Goal: Obtain resource: Download file/media

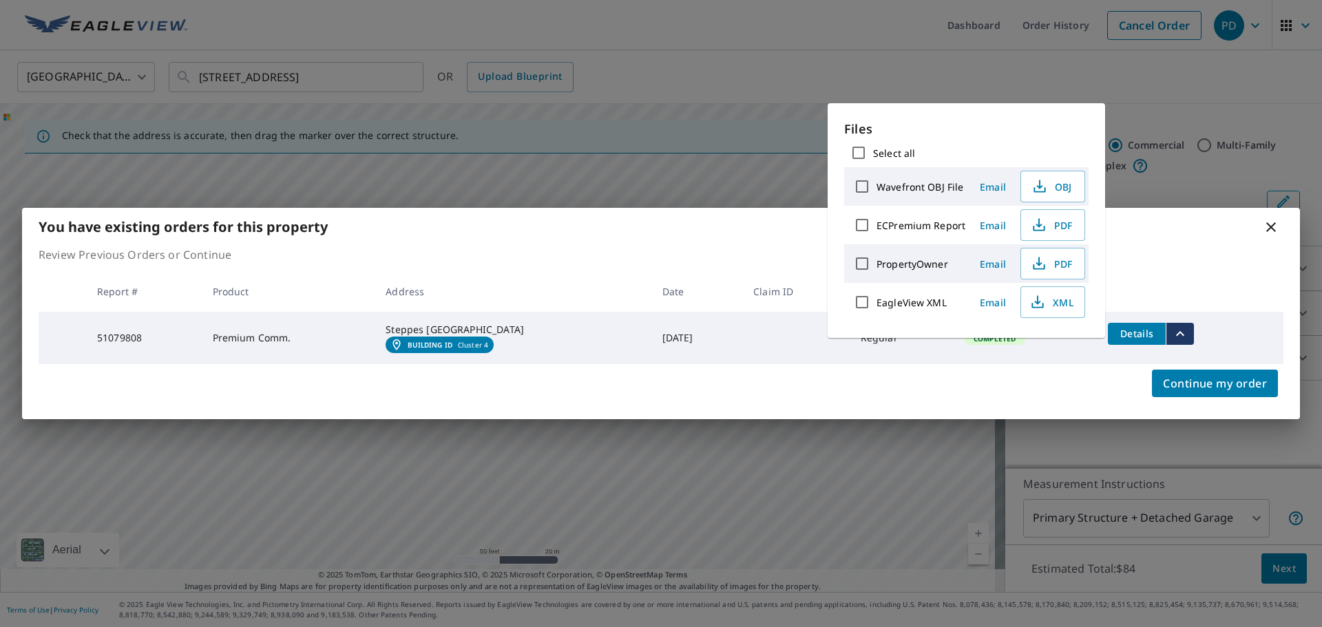
click at [975, 81] on div "You have existing orders for this property Review Previous Orders or Continue R…" at bounding box center [661, 313] width 1322 height 627
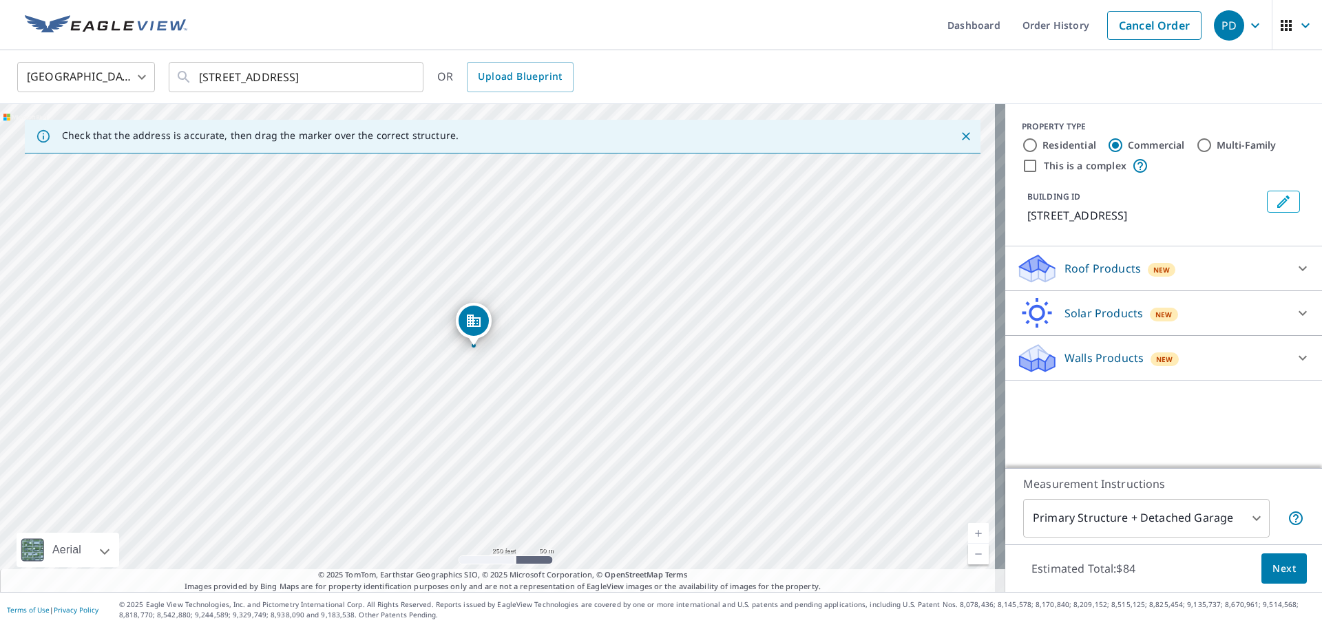
drag, startPoint x: 460, startPoint y: 180, endPoint x: 436, endPoint y: 271, distance: 94.0
click at [436, 271] on div "[STREET_ADDRESS]" at bounding box center [502, 348] width 1005 height 488
click at [477, 263] on div "[STREET_ADDRESS]" at bounding box center [502, 348] width 1005 height 488
drag, startPoint x: 440, startPoint y: 233, endPoint x: 431, endPoint y: 287, distance: 55.1
click at [431, 287] on div "[STREET_ADDRESS]" at bounding box center [502, 348] width 1005 height 488
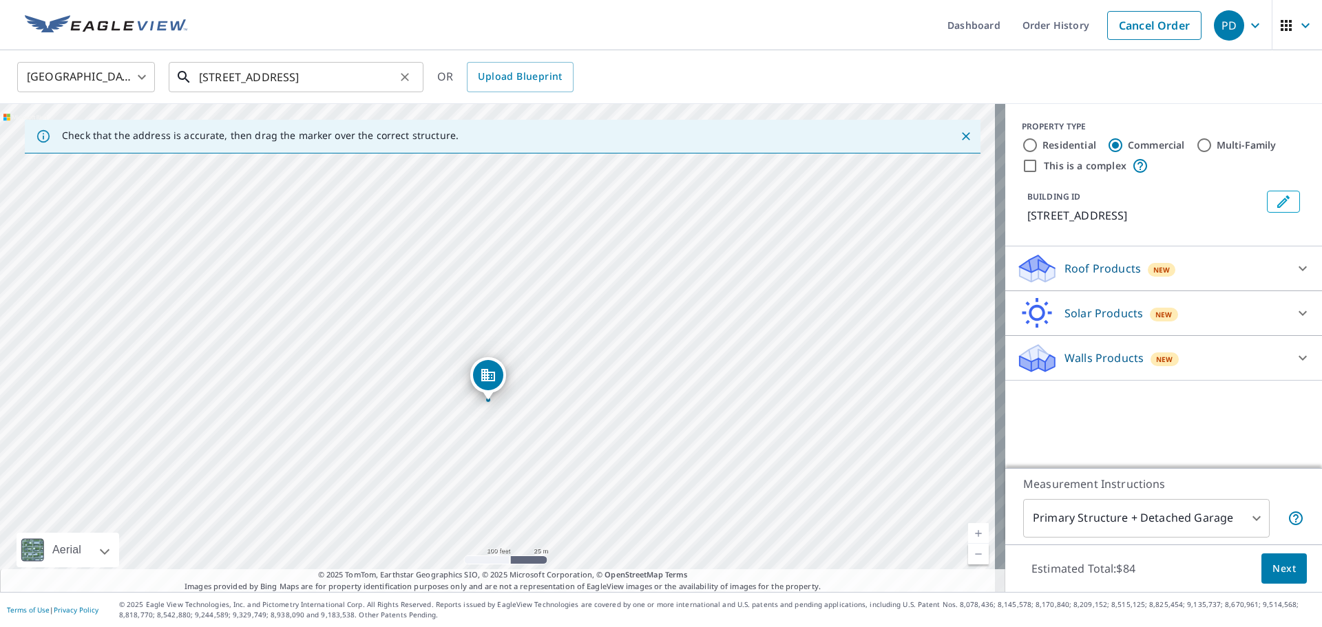
click at [226, 75] on input "[STREET_ADDRESS]" at bounding box center [297, 77] width 196 height 39
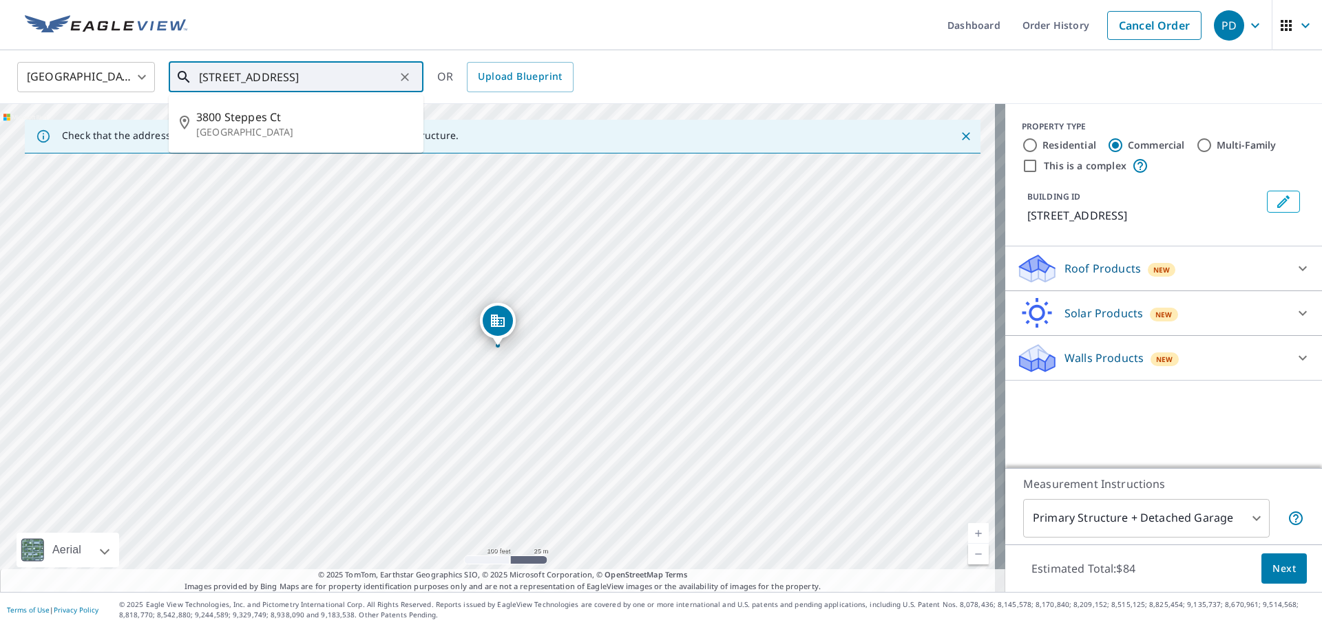
type input "[STREET_ADDRESS]"
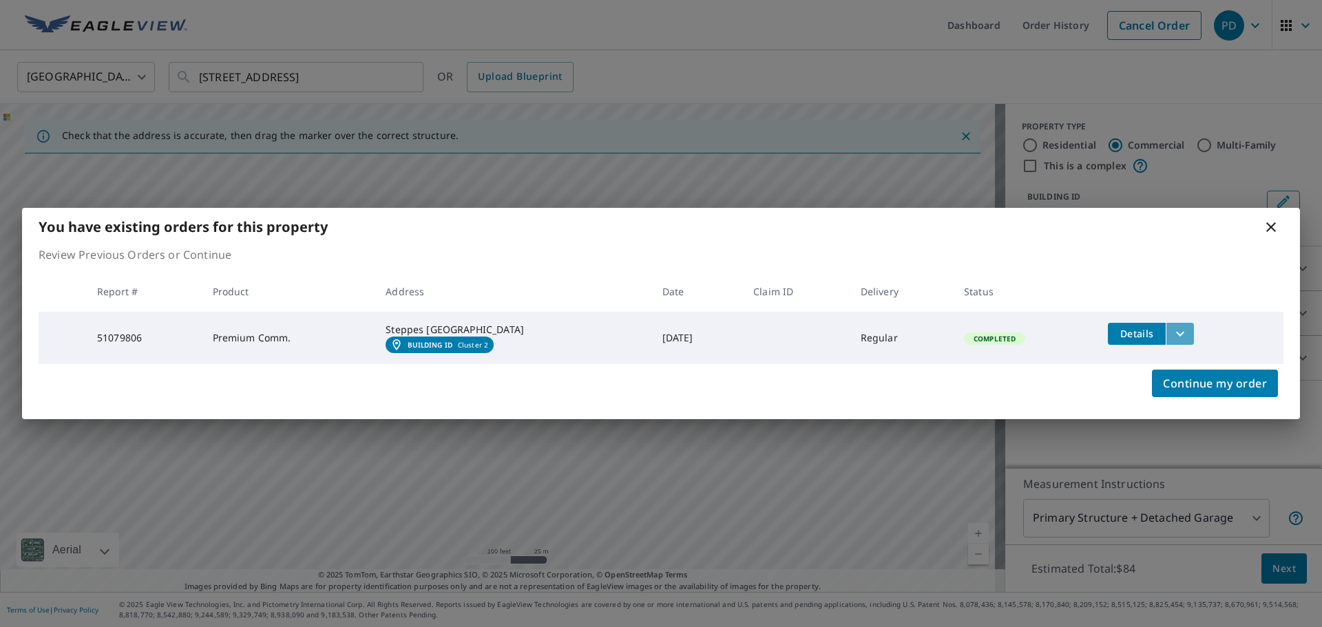
click at [1174, 331] on icon "filesDropdownBtn-51079806" at bounding box center [1180, 334] width 17 height 17
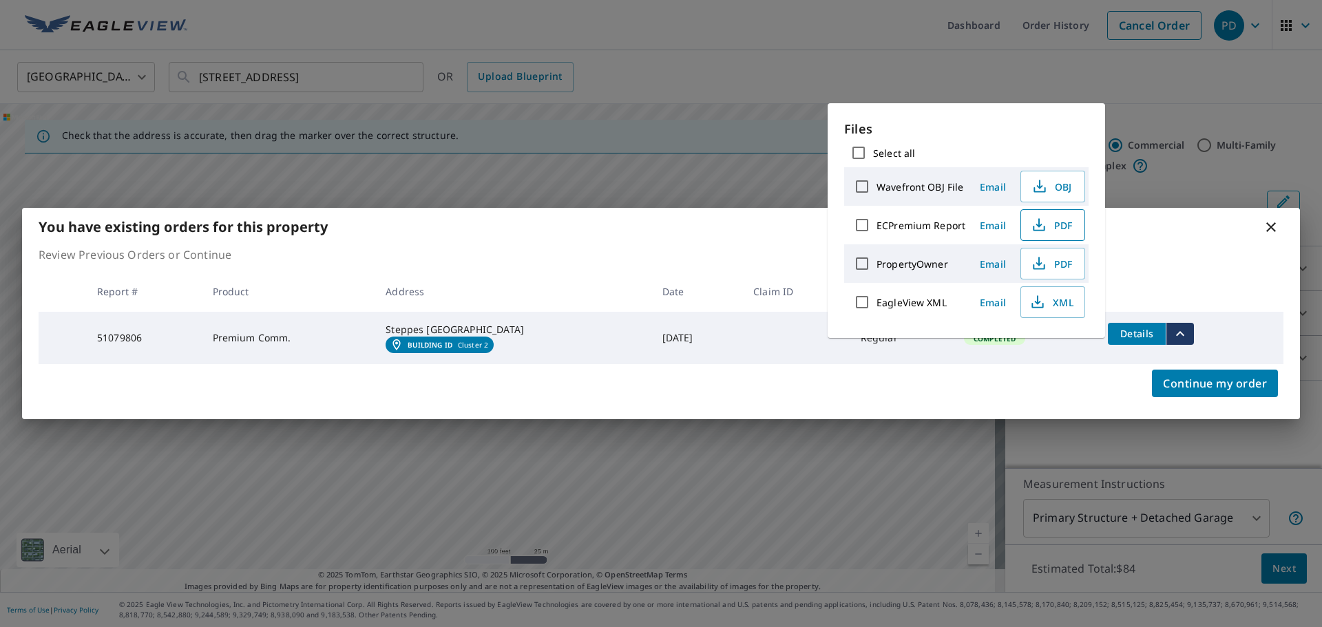
click at [1039, 227] on icon "button" at bounding box center [1039, 225] width 17 height 17
click at [947, 81] on div "You have existing orders for this property Review Previous Orders or Continue R…" at bounding box center [661, 313] width 1322 height 627
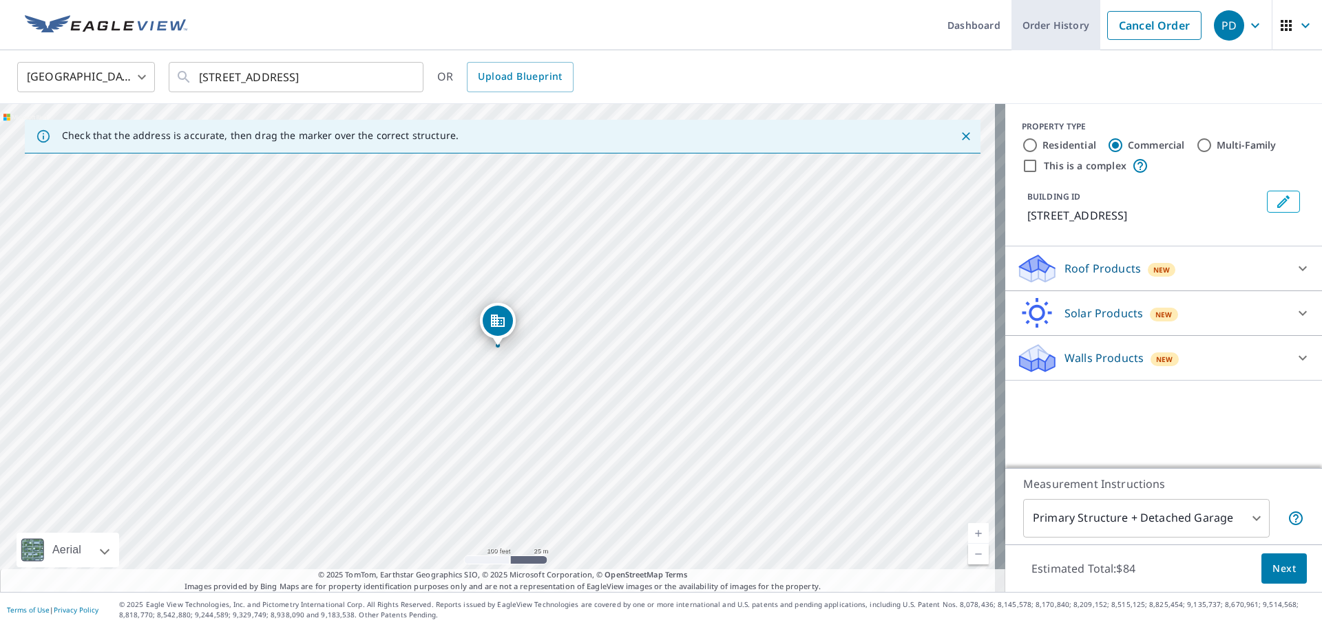
click at [1034, 26] on link "Order History" at bounding box center [1055, 25] width 89 height 50
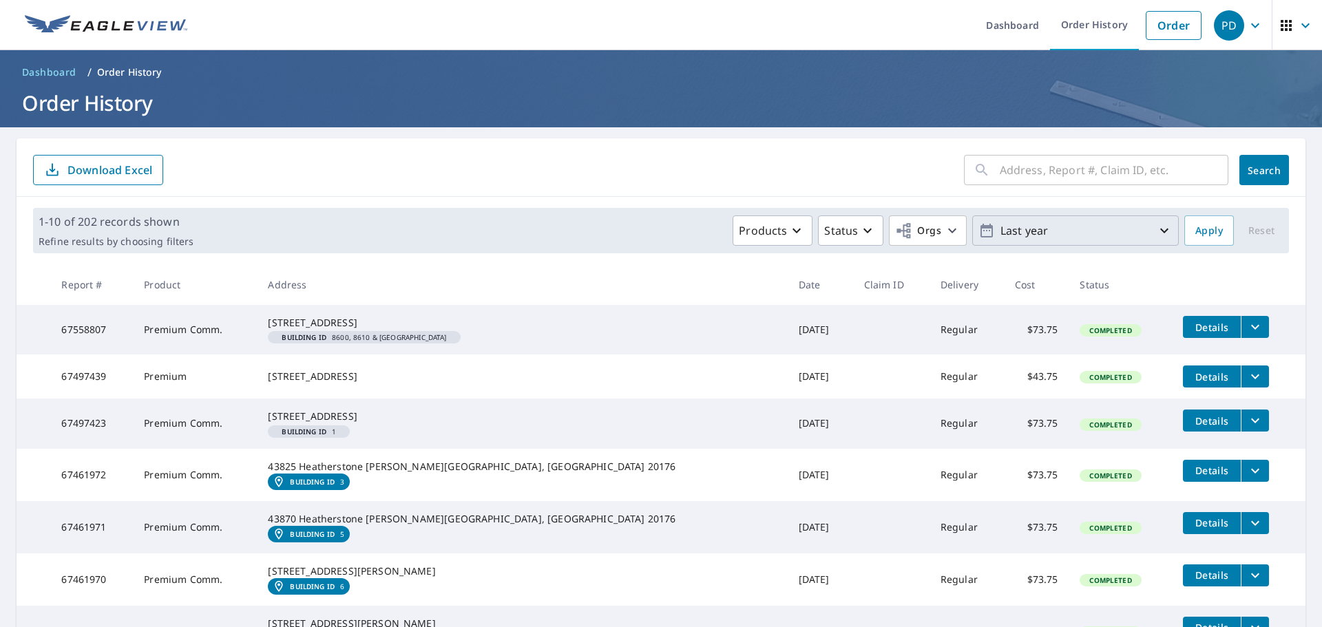
click at [1156, 229] on icon "button" at bounding box center [1164, 230] width 17 height 17
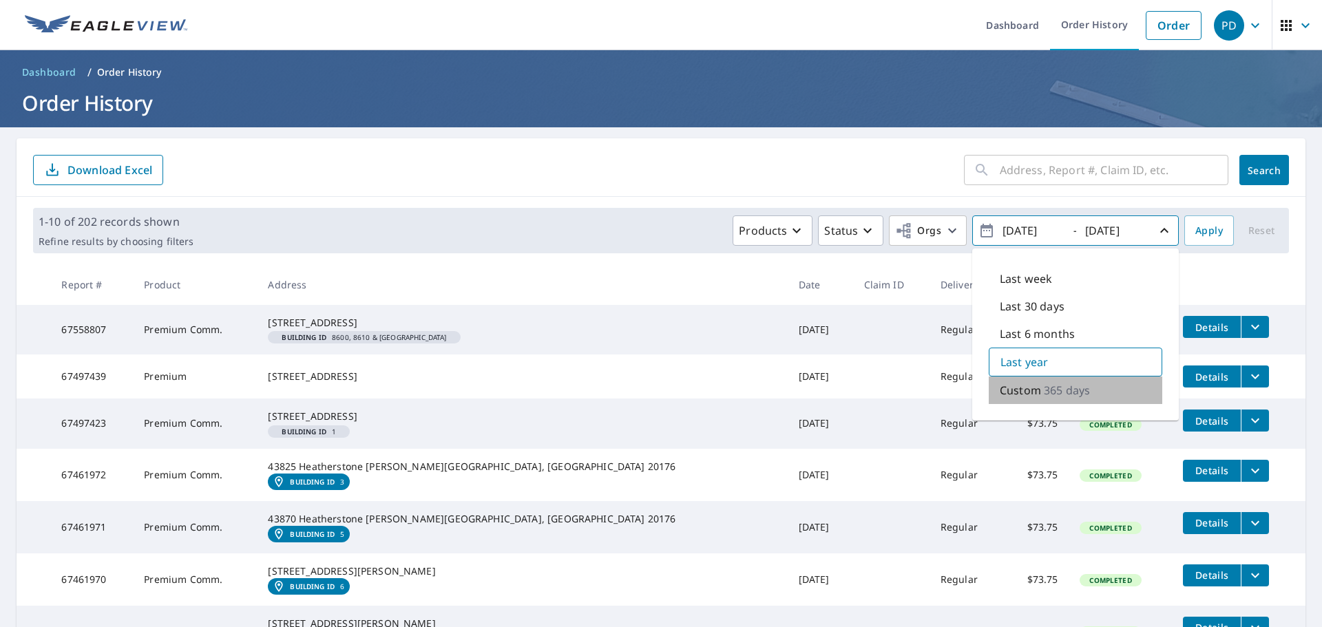
click at [1025, 388] on p "Custom" at bounding box center [1020, 390] width 41 height 17
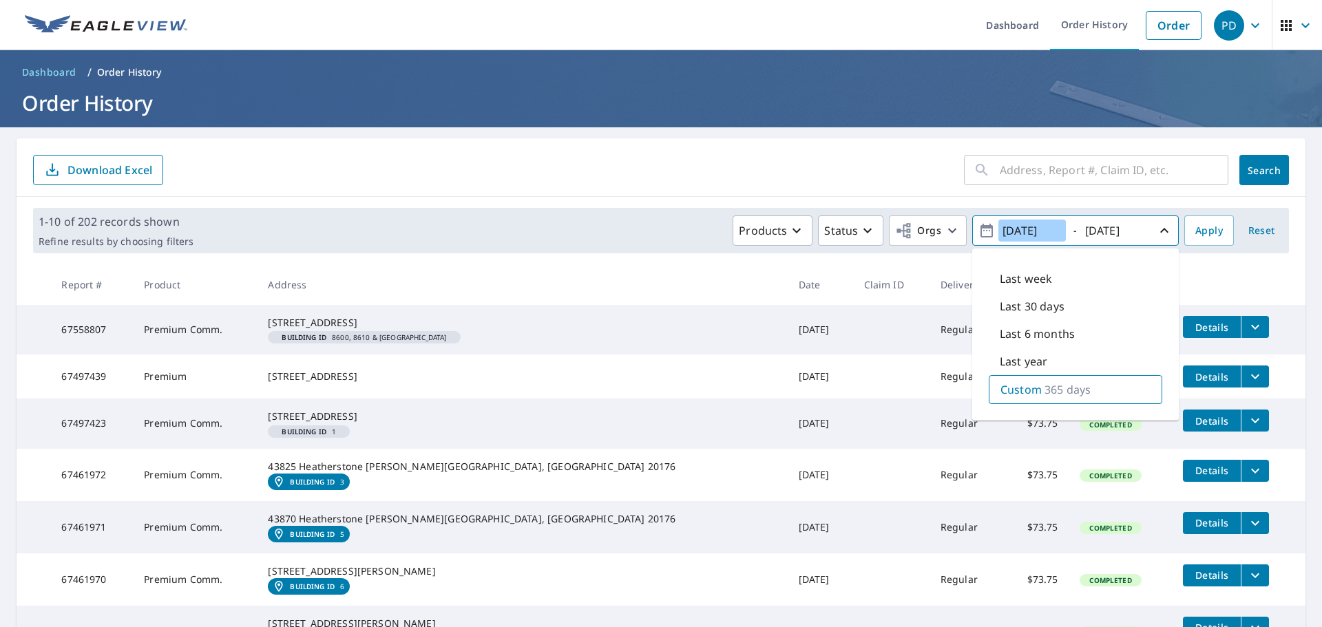
click at [1043, 233] on input "[DATE]" at bounding box center [1031, 231] width 67 height 22
type input "[DATE]"
click at [1095, 232] on input "[DATE]" at bounding box center [1114, 231] width 67 height 22
click at [1098, 231] on input "[DATE]" at bounding box center [1114, 231] width 67 height 22
type input "[DATE]"
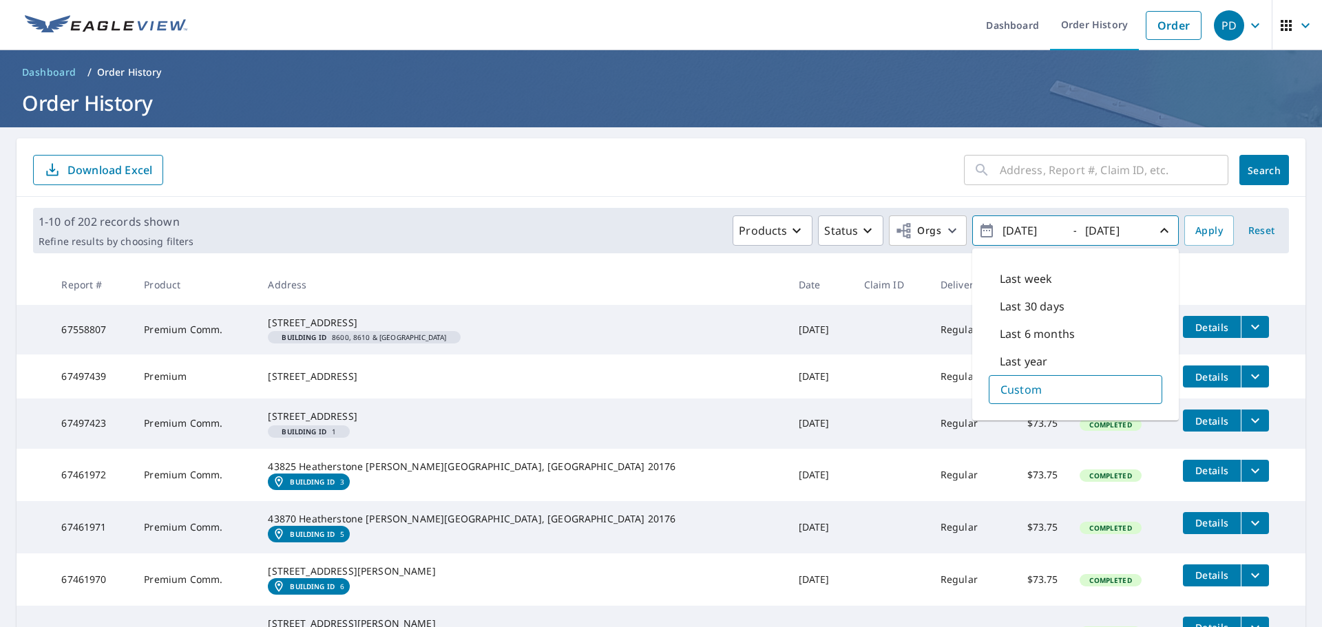
click at [1095, 321] on div "Last 6 months" at bounding box center [1075, 334] width 173 height 28
type input "[DATE]"
click at [1189, 275] on th at bounding box center [1239, 284] width 134 height 41
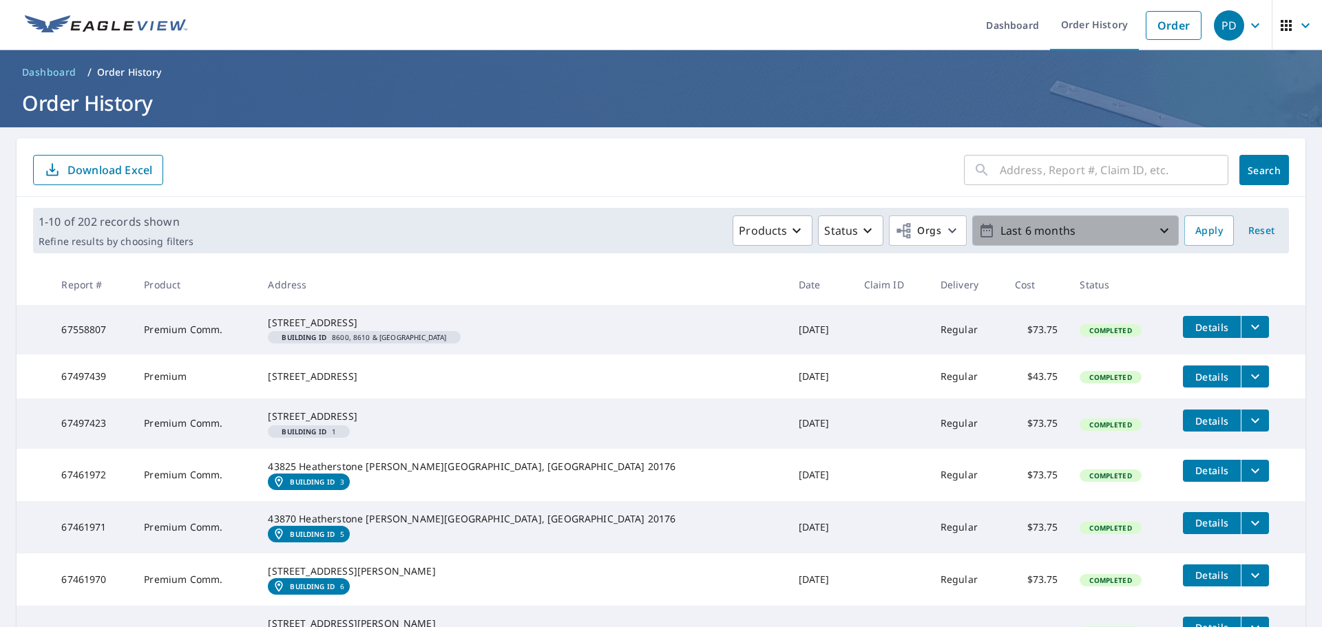
click at [1156, 230] on icon "button" at bounding box center [1164, 230] width 17 height 17
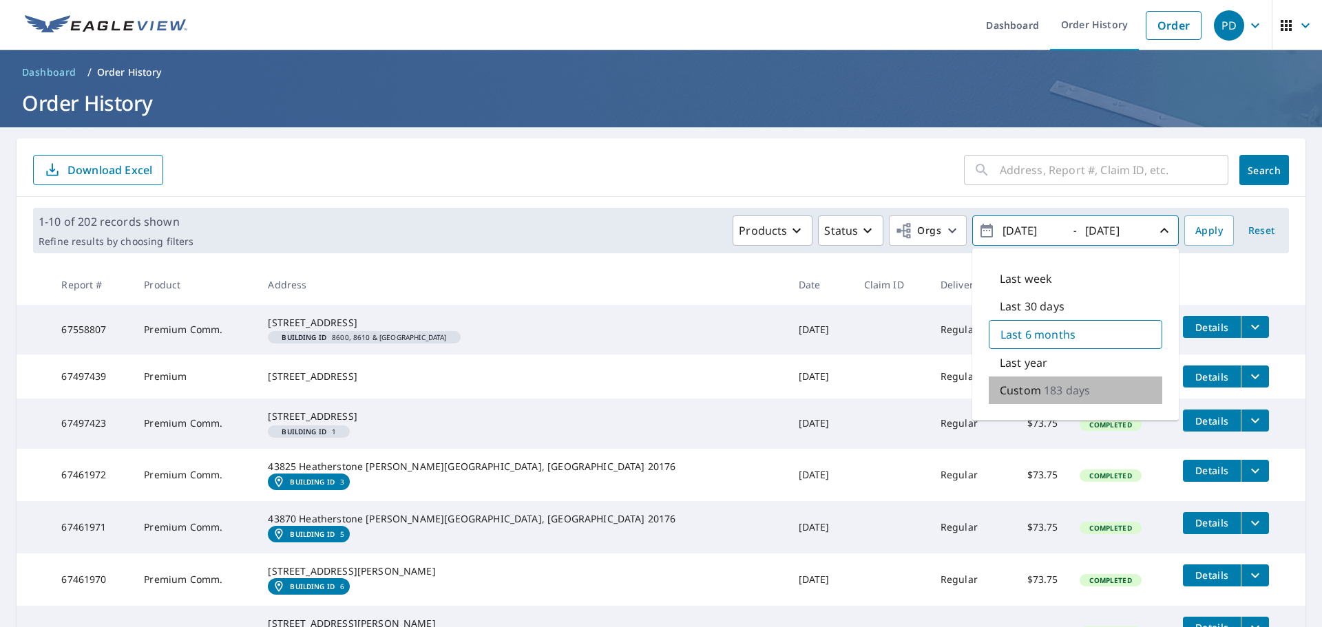
click at [1044, 389] on p "183 days" at bounding box center [1067, 390] width 46 height 17
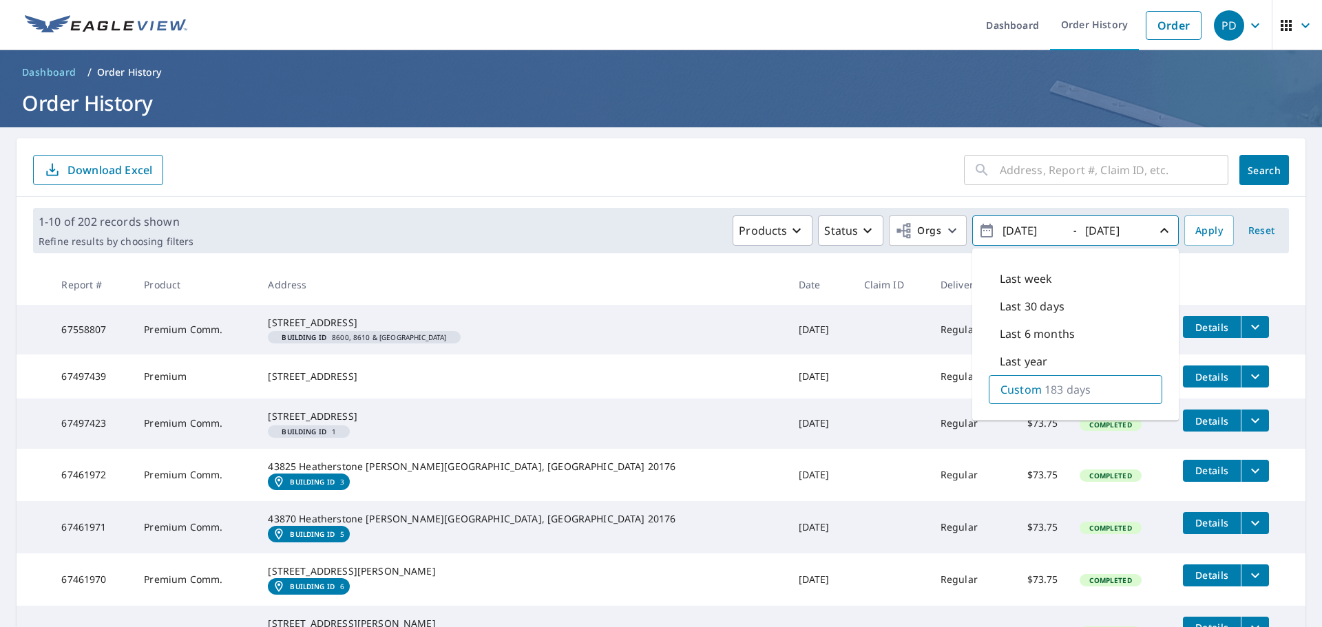
click at [929, 272] on th "Delivery" at bounding box center [966, 284] width 74 height 41
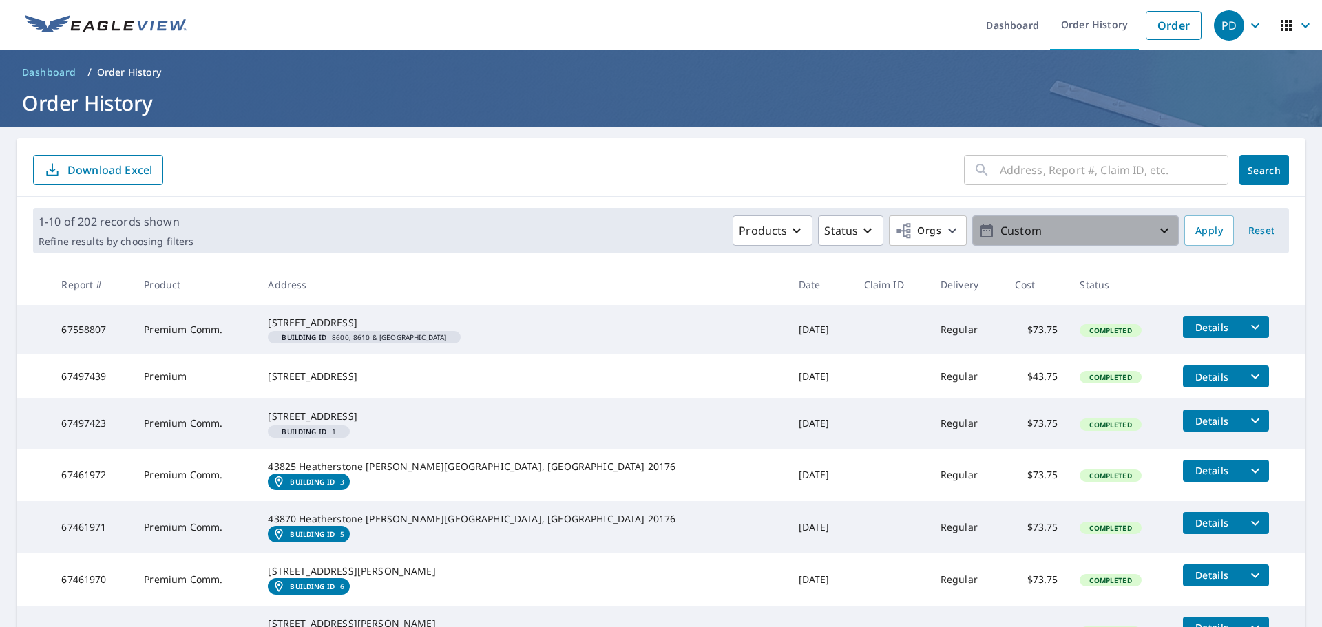
click at [1026, 228] on p "Custom" at bounding box center [1075, 231] width 161 height 24
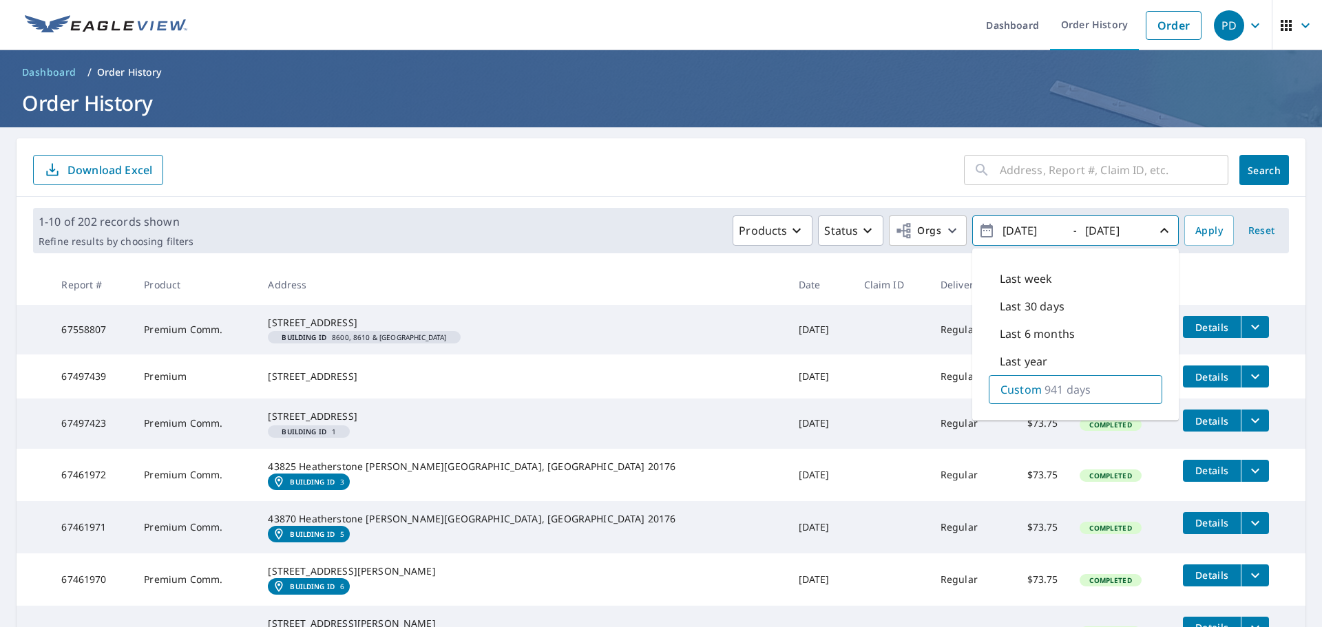
type input "[DATE]"
click at [1097, 229] on input "[DATE]" at bounding box center [1114, 231] width 67 height 22
type input "[DATE]"
click at [1205, 242] on button "Apply" at bounding box center [1209, 230] width 50 height 30
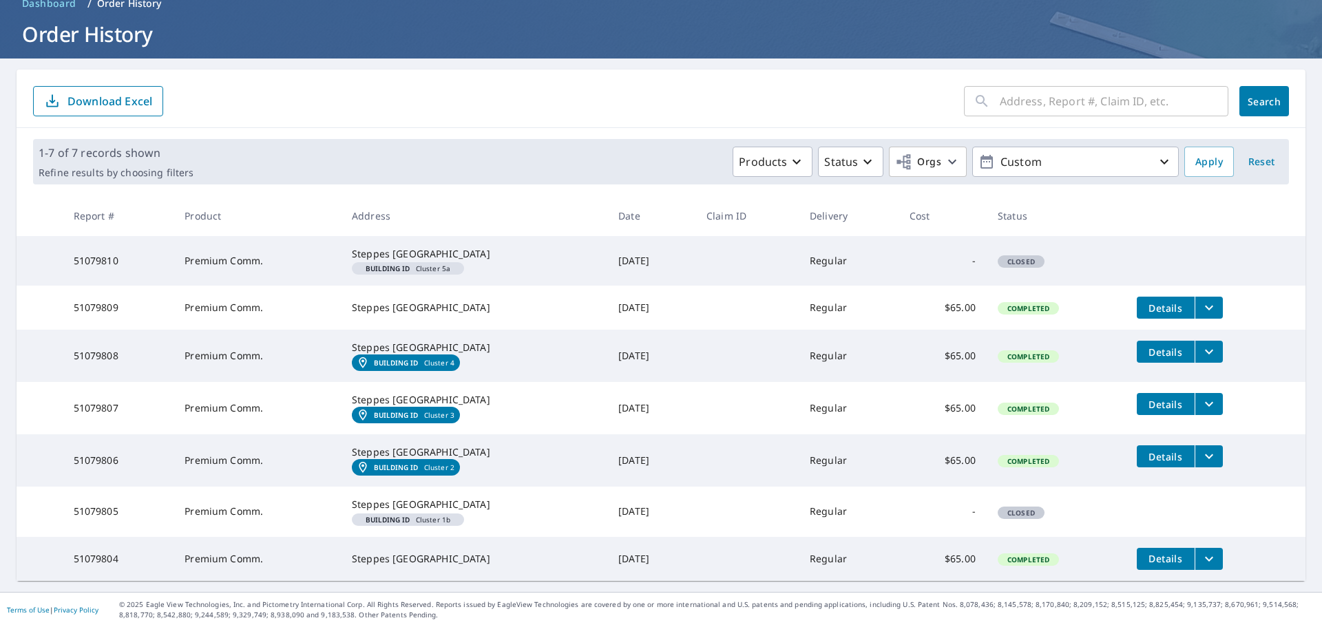
scroll to position [149, 0]
click at [1207, 556] on icon "filesDropdownBtn-51079804" at bounding box center [1209, 559] width 17 height 17
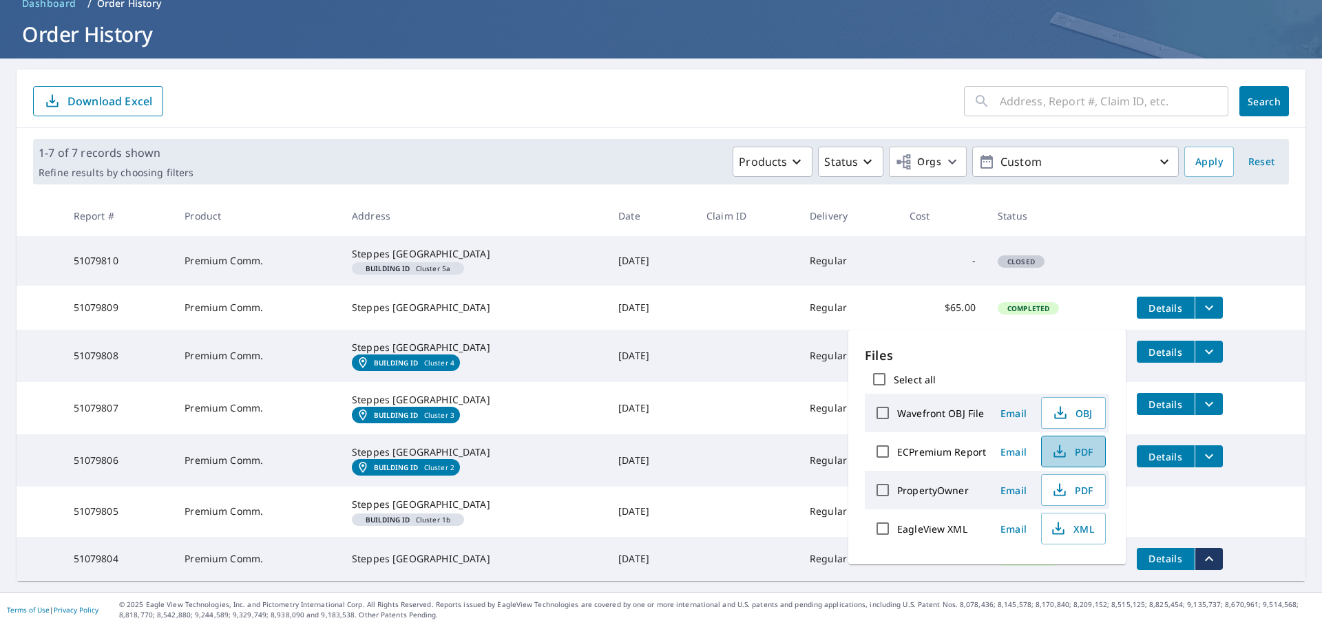
click at [1065, 452] on icon "button" at bounding box center [1059, 451] width 17 height 17
click at [690, 459] on td "[DATE]" at bounding box center [651, 460] width 88 height 52
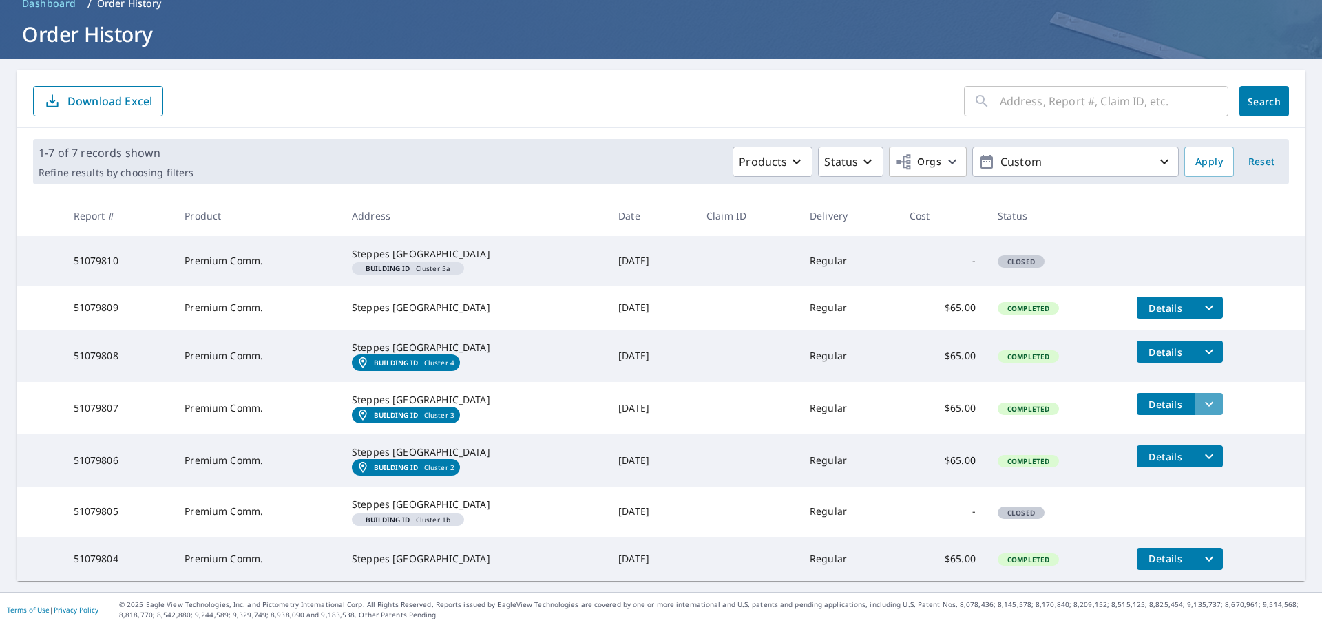
click at [1205, 402] on icon "filesDropdownBtn-51079807" at bounding box center [1209, 404] width 8 height 5
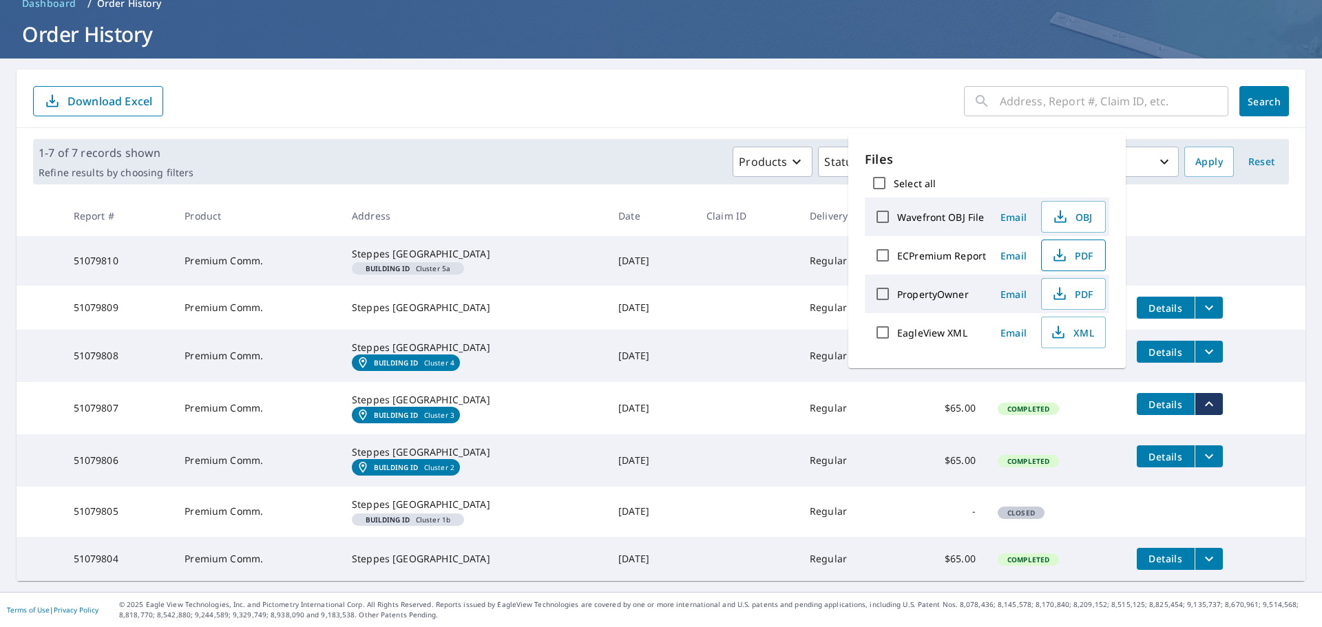
click at [1067, 255] on span "PDF" at bounding box center [1072, 255] width 44 height 17
click at [1203, 344] on icon "filesDropdownBtn-51079808" at bounding box center [1209, 352] width 17 height 17
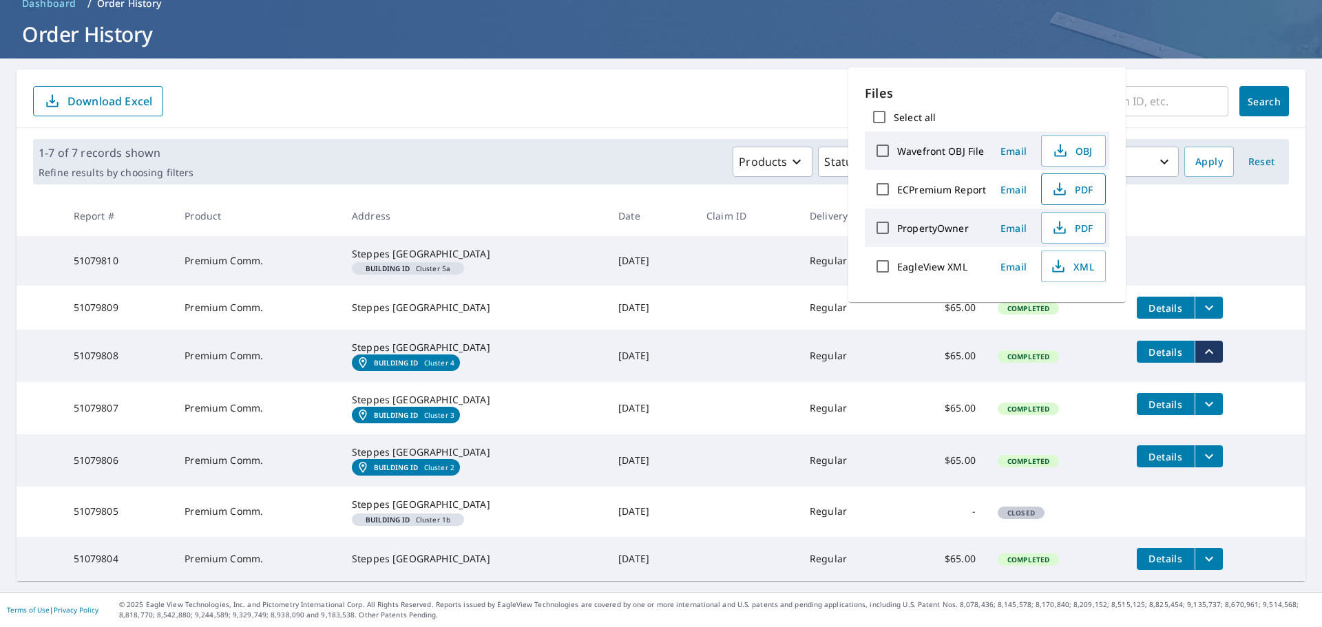
click at [1068, 191] on span "PDF" at bounding box center [1072, 189] width 44 height 17
